Goal: Task Accomplishment & Management: Manage account settings

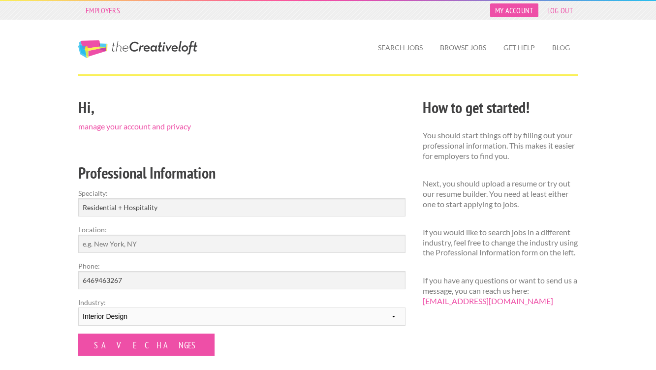
click at [519, 12] on link "My Account" at bounding box center [514, 10] width 48 height 14
click at [165, 125] on link "manage your account and privacy" at bounding box center [134, 125] width 113 height 9
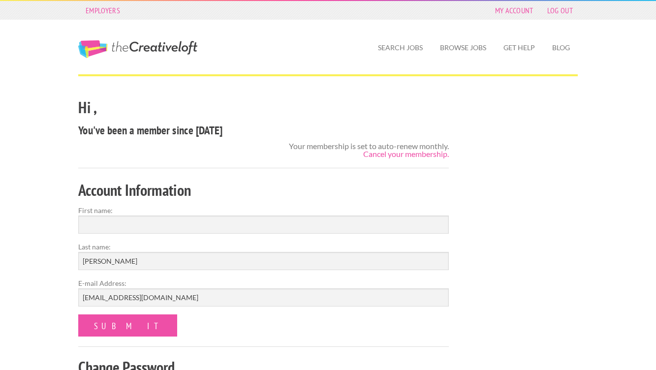
scroll to position [7, 0]
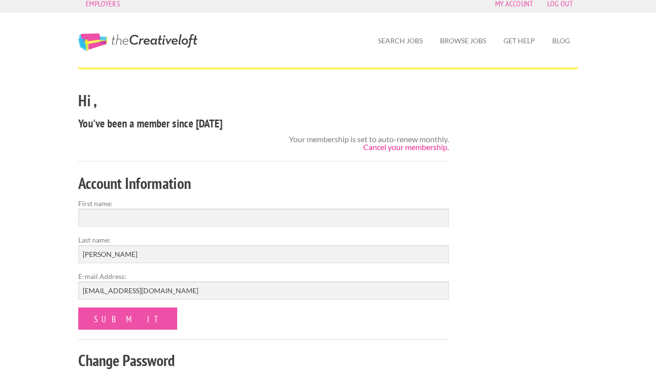
click at [388, 150] on link "Cancel your membership." at bounding box center [406, 146] width 86 height 9
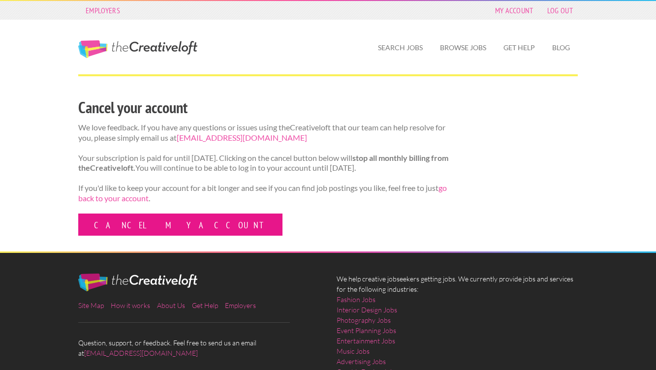
click at [146, 236] on link "Cancel my account" at bounding box center [180, 224] width 204 height 22
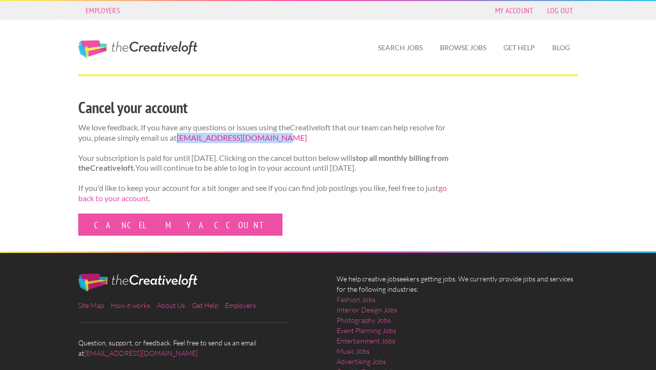
drag, startPoint x: 224, startPoint y: 139, endPoint x: 191, endPoint y: 138, distance: 33.0
click at [191, 138] on p "We love feedback. If you have any questions or issues using theCreativeloft tha…" at bounding box center [263, 132] width 370 height 21
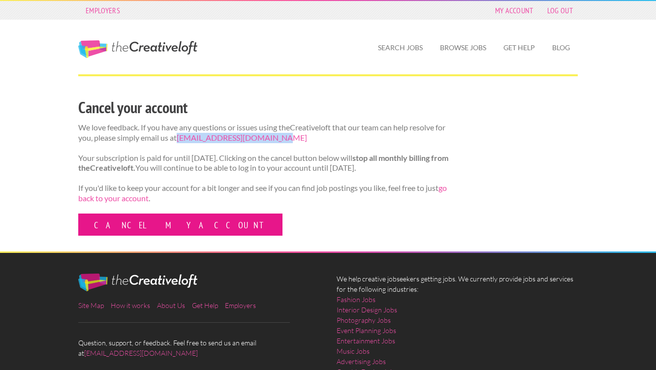
click at [144, 232] on link "Cancel my account" at bounding box center [180, 224] width 204 height 22
